Goal: Obtain resource: Obtain resource

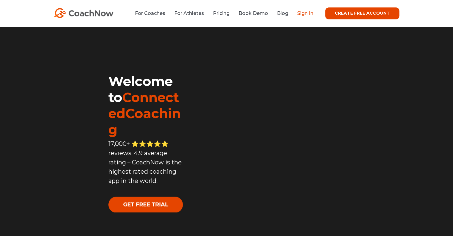
click at [306, 14] on link "Sign In" at bounding box center [305, 13] width 16 height 6
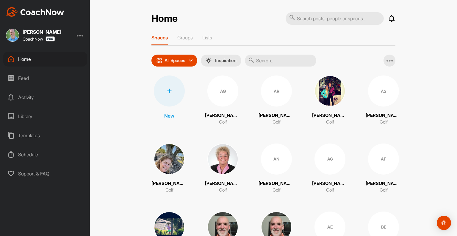
click at [36, 134] on div "Templates" at bounding box center [45, 135] width 84 height 15
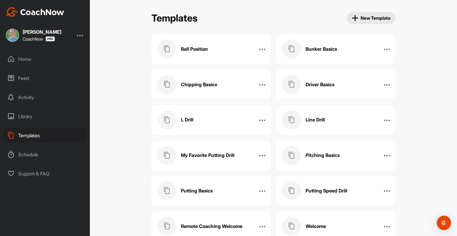
click at [222, 93] on div "Chipping Basics" at bounding box center [205, 84] width 95 height 19
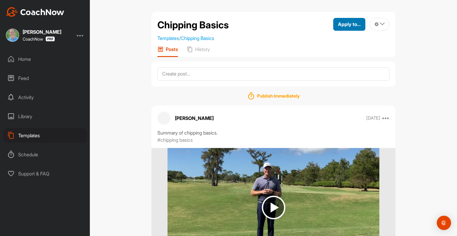
click at [345, 24] on span "Apply to..." at bounding box center [349, 24] width 23 height 6
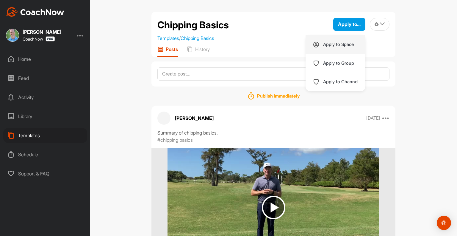
click at [328, 44] on p "Apply to Space" at bounding box center [338, 44] width 31 height 5
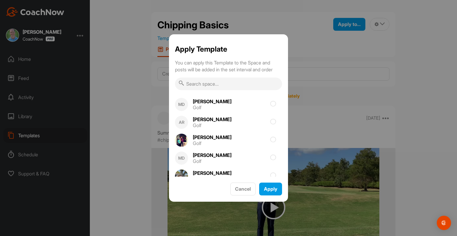
click at [239, 86] on input "text" at bounding box center [228, 83] width 107 height 13
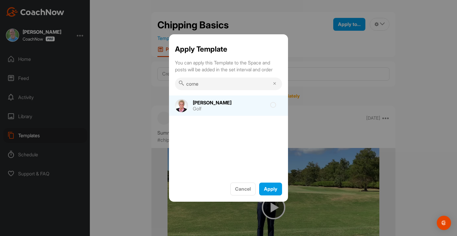
type input "corne"
click at [275, 106] on icon at bounding box center [273, 105] width 6 height 6
click at [242, 106] on input "checkbox" at bounding box center [240, 107] width 4 height 4
checkbox input "true"
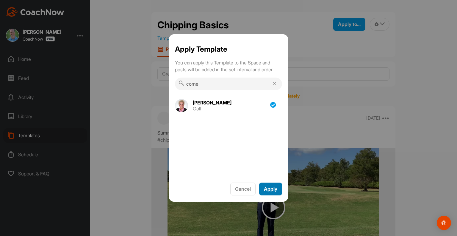
click at [270, 189] on span "Apply" at bounding box center [270, 189] width 13 height 6
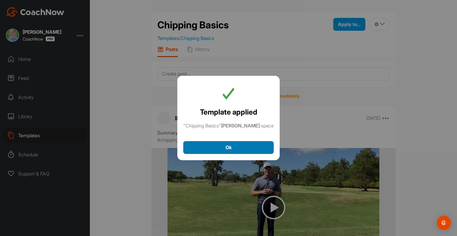
click at [244, 146] on div "Ok" at bounding box center [228, 147] width 81 height 7
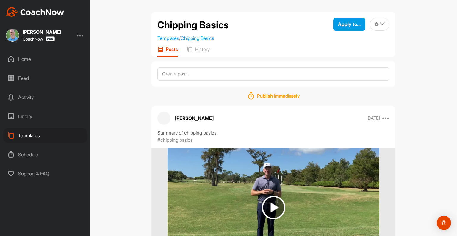
click at [32, 135] on div "Templates" at bounding box center [45, 135] width 84 height 15
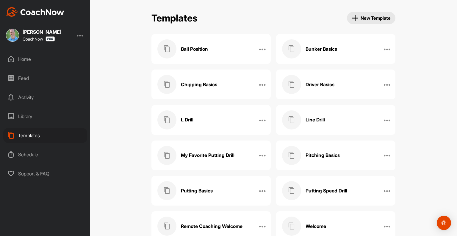
click at [317, 156] on h3 "Pitching Basics" at bounding box center [323, 155] width 34 height 6
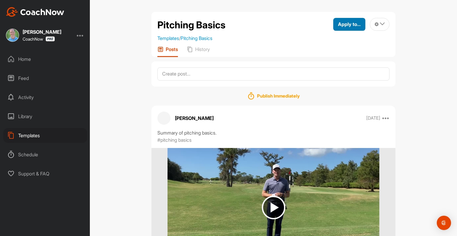
click at [343, 24] on span "Apply to..." at bounding box center [349, 24] width 23 height 6
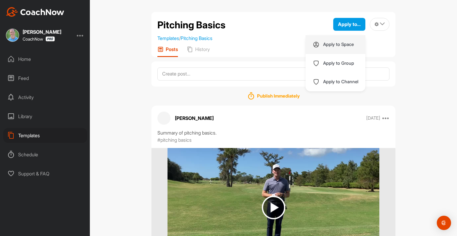
click at [324, 48] on div "Apply to Space" at bounding box center [336, 44] width 60 height 19
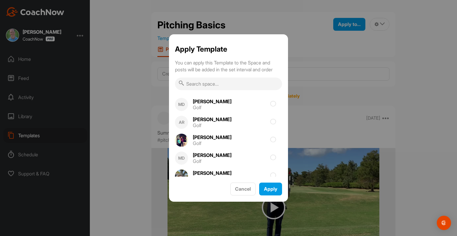
click at [250, 85] on input "text" at bounding box center [228, 83] width 107 height 13
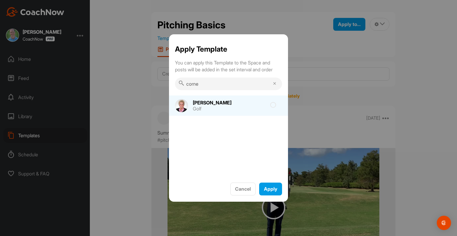
type input "corne"
click at [275, 104] on icon at bounding box center [273, 105] width 6 height 6
click at [242, 105] on input "checkbox" at bounding box center [240, 107] width 4 height 4
checkbox input "true"
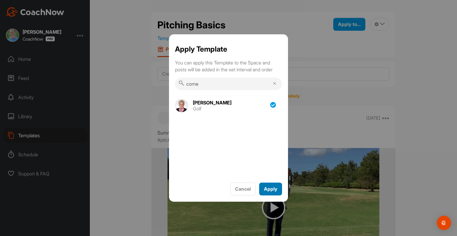
click at [270, 188] on span "Apply" at bounding box center [270, 189] width 13 height 6
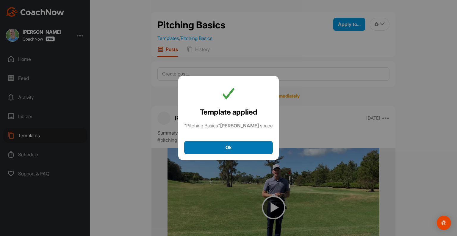
click at [240, 148] on div "Ok" at bounding box center [228, 147] width 79 height 7
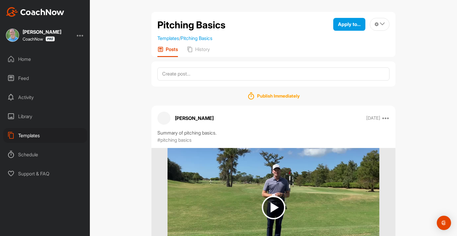
click at [29, 78] on div "Feed" at bounding box center [45, 78] width 84 height 15
